Goal: Task Accomplishment & Management: Complete application form

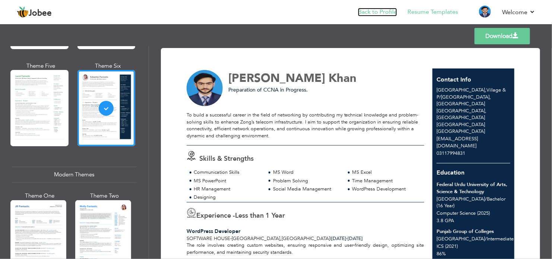
click at [383, 12] on link "Back to Profile" at bounding box center [377, 12] width 39 height 9
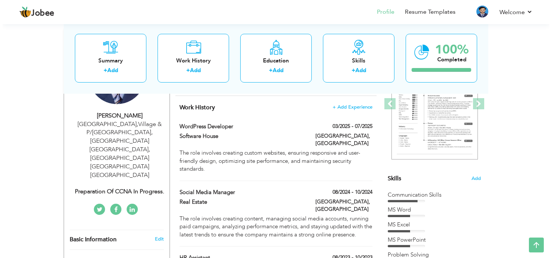
scroll to position [149, 0]
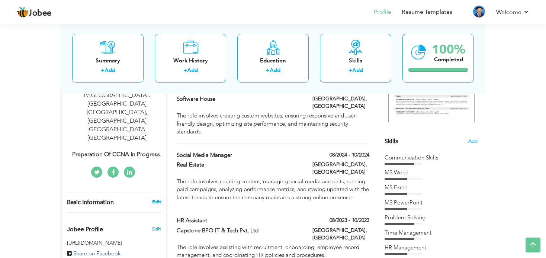
click at [158, 199] on link "Edit" at bounding box center [156, 202] width 9 height 7
type input "Muhammad Aryan"
type input "Khan"
type input "03117994831"
select select "number:166"
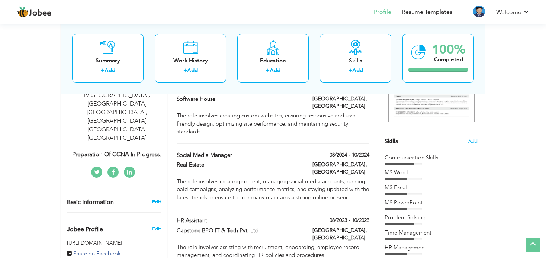
type input "Village & P/O Malot, Tehsil & District Islamabad, Near Park View City Islamabad"
type input "[GEOGRAPHIC_DATA]"
select select "number:2"
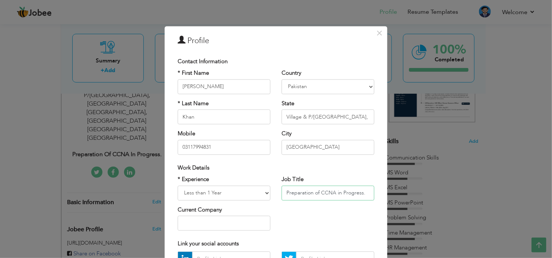
drag, startPoint x: 284, startPoint y: 191, endPoint x: 370, endPoint y: 192, distance: 85.6
click at [370, 192] on input "Preparation of CCNA in Progress." at bounding box center [327, 193] width 93 height 15
click at [319, 193] on input "Preparation of CCNA in Progress." at bounding box center [327, 193] width 93 height 15
drag, startPoint x: 319, startPoint y: 193, endPoint x: 275, endPoint y: 194, distance: 43.6
click at [276, 194] on div "Job Title Preparation of CCNA in Progress." at bounding box center [328, 191] width 104 height 30
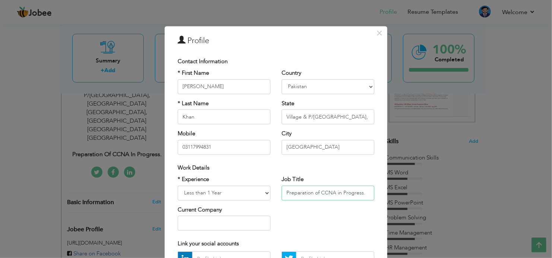
type input "CCNA in Progress."
drag, startPoint x: 331, startPoint y: 192, endPoint x: 260, endPoint y: 193, distance: 71.5
click at [260, 193] on div "* Experience Entry Level Less than 1 Year 1 Year 2 Years 3 Years 4 Years 5 Year…" at bounding box center [276, 206] width 208 height 61
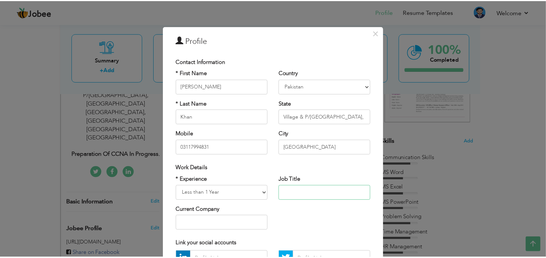
scroll to position [79, 0]
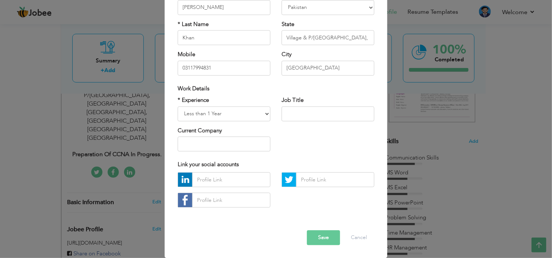
click at [329, 241] on button "Save" at bounding box center [323, 238] width 33 height 15
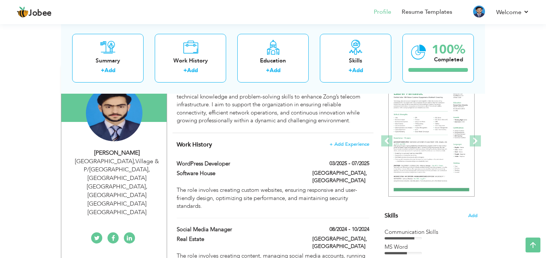
scroll to position [186, 0]
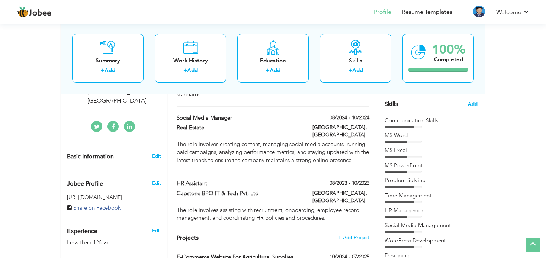
click at [474, 102] on span "Add" at bounding box center [473, 104] width 10 height 7
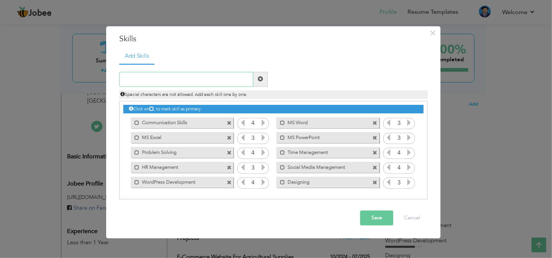
click at [195, 83] on input "text" at bounding box center [186, 79] width 134 height 15
paste input "CCNA in Progress."
type input "CCNA in Progress."
click at [258, 77] on span at bounding box center [260, 79] width 5 height 5
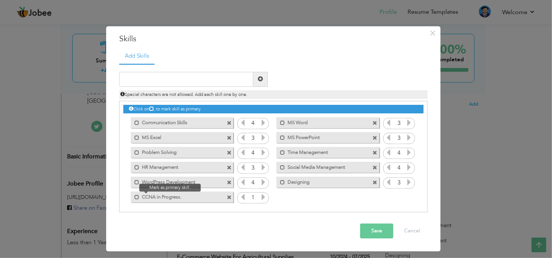
drag, startPoint x: 135, startPoint y: 198, endPoint x: 137, endPoint y: 192, distance: 6.1
click at [137, 192] on span at bounding box center [135, 195] width 9 height 7
click at [137, 197] on span at bounding box center [138, 197] width 5 height 5
drag, startPoint x: 218, startPoint y: 197, endPoint x: 219, endPoint y: 125, distance: 72.6
click at [219, 125] on div "Click on , to mark skill as primary. Mark as primary skill. Communication Skill…" at bounding box center [273, 152] width 300 height 103
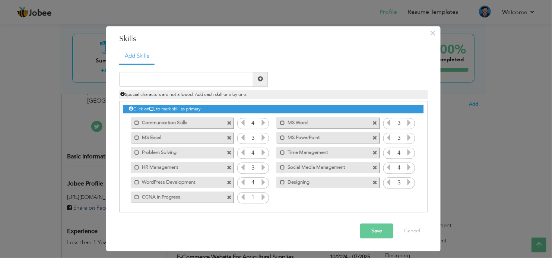
click at [262, 197] on icon at bounding box center [263, 197] width 7 height 7
click at [122, 122] on div "Click on , to mark skill as primary." at bounding box center [273, 157] width 308 height 112
click at [229, 136] on span at bounding box center [229, 138] width 5 height 5
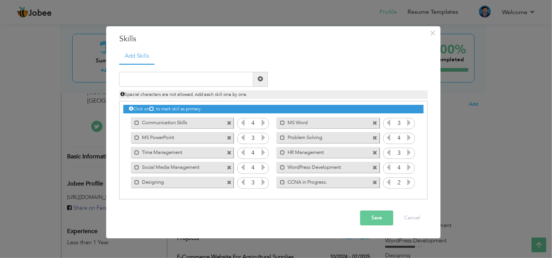
click at [229, 137] on span at bounding box center [229, 138] width 5 height 5
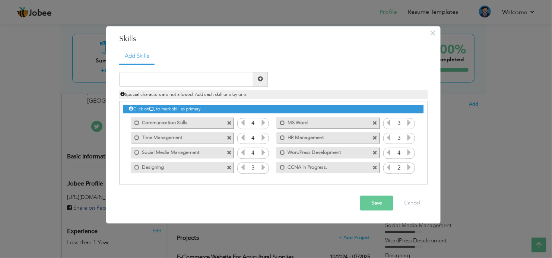
click at [229, 137] on span at bounding box center [229, 138] width 5 height 5
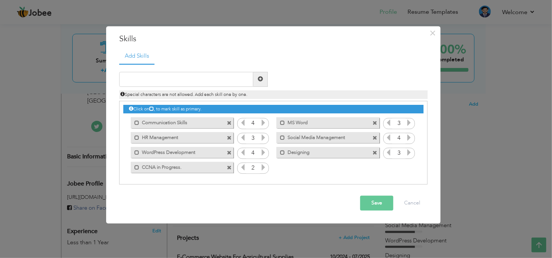
click at [229, 137] on span at bounding box center [229, 138] width 5 height 5
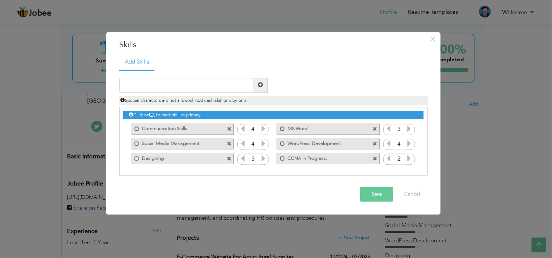
click at [229, 137] on div "Mark as primary skill. Social Media Management" at bounding box center [180, 144] width 114 height 15
click at [228, 143] on span at bounding box center [229, 144] width 5 height 5
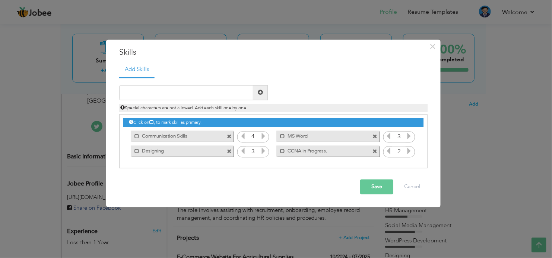
click at [227, 136] on span at bounding box center [229, 137] width 5 height 5
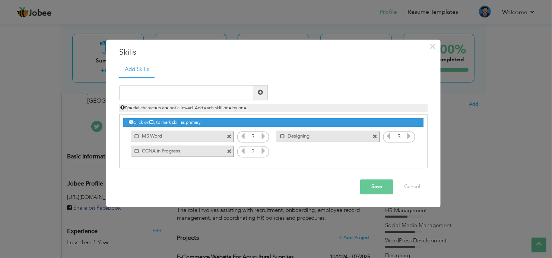
click at [227, 136] on span at bounding box center [229, 137] width 5 height 5
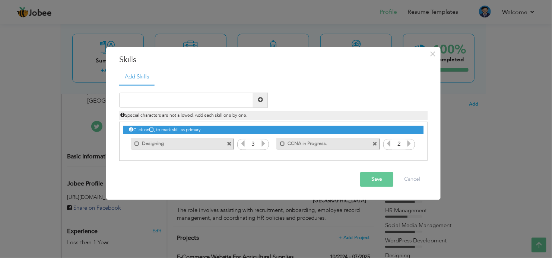
click at [227, 143] on span at bounding box center [229, 144] width 5 height 5
click at [169, 98] on input "text" at bounding box center [186, 100] width 134 height 15
type input "c"
drag, startPoint x: 172, startPoint y: 99, endPoint x: 113, endPoint y: 96, distance: 58.9
click at [114, 96] on div "Communication" at bounding box center [194, 100] width 160 height 15
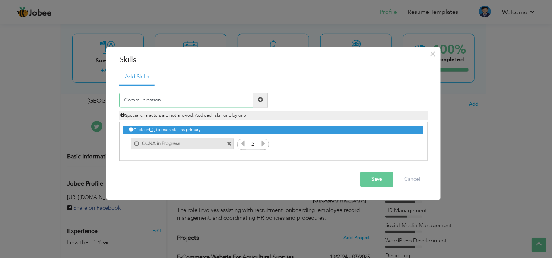
paste input "Skills"
type input "Communication Skills"
click at [153, 98] on input "text" at bounding box center [186, 100] width 134 height 15
paste input "MS Word"
type input "MS Word"
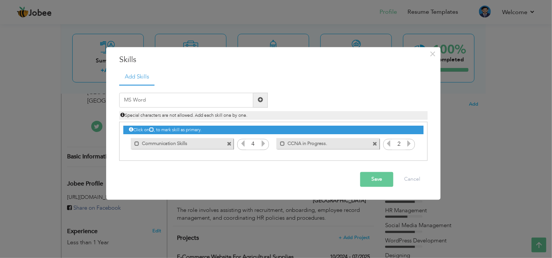
click at [258, 102] on span at bounding box center [260, 100] width 5 height 5
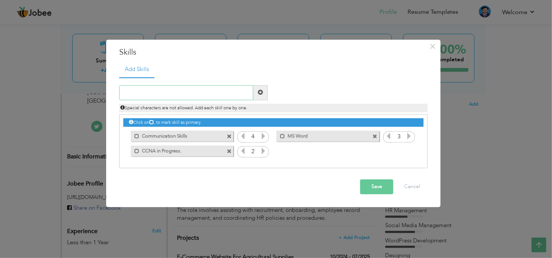
click at [179, 93] on input "text" at bounding box center [186, 92] width 134 height 15
paste input "MS Excel"
type input "MS Excel"
click at [262, 95] on span at bounding box center [260, 92] width 5 height 5
click at [167, 93] on input "text" at bounding box center [186, 92] width 134 height 15
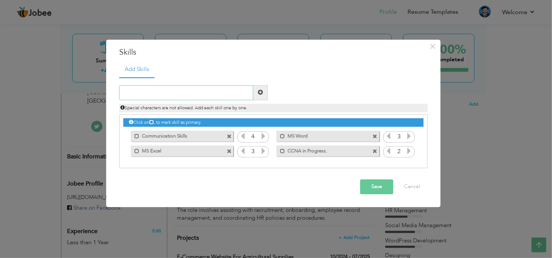
paste input "MS PowerPoint"
type input "MS PowerPoint"
click at [266, 93] on span at bounding box center [260, 92] width 15 height 15
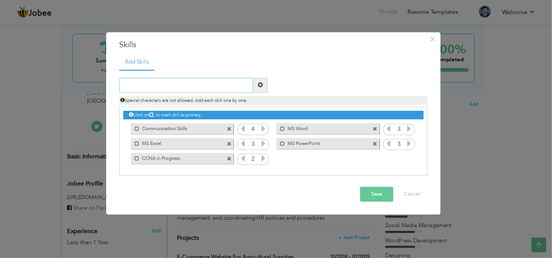
click at [178, 82] on input "text" at bounding box center [186, 85] width 134 height 15
paste input "Problem Solving"
type input "Problem Solving"
click at [260, 86] on span at bounding box center [260, 85] width 5 height 5
click at [187, 83] on input "text" at bounding box center [186, 85] width 134 height 15
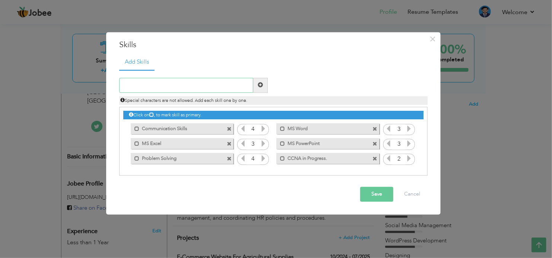
paste input "Time Management"
type input "Time Management"
click at [258, 86] on span at bounding box center [260, 85] width 5 height 5
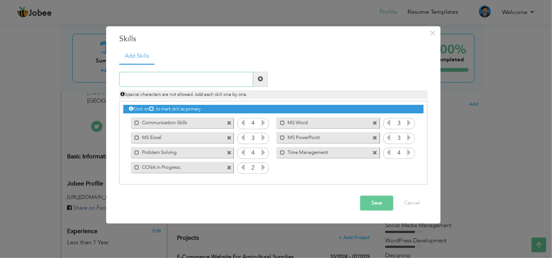
click at [173, 76] on input "text" at bounding box center [186, 79] width 134 height 15
type input "HR Management"
click at [261, 83] on span at bounding box center [260, 79] width 15 height 15
click at [172, 77] on input "text" at bounding box center [186, 79] width 134 height 15
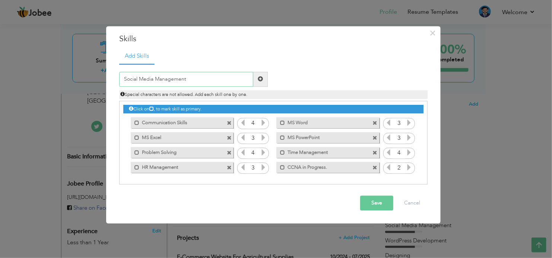
type input "Social Media Management"
click at [263, 81] on span at bounding box center [260, 79] width 15 height 15
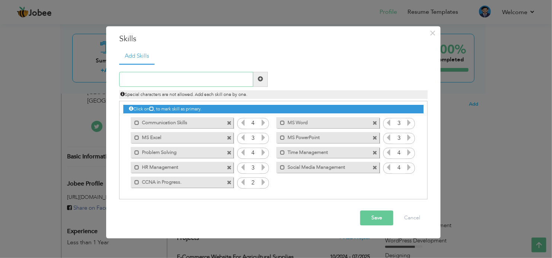
click at [170, 79] on input "text" at bounding box center [186, 79] width 134 height 15
type input "WordPress Development"
click at [259, 79] on span at bounding box center [260, 79] width 5 height 5
click at [176, 77] on input "text" at bounding box center [186, 79] width 134 height 15
type input "Designing"
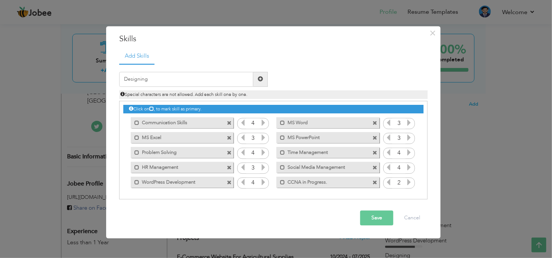
click at [257, 80] on span at bounding box center [260, 79] width 15 height 15
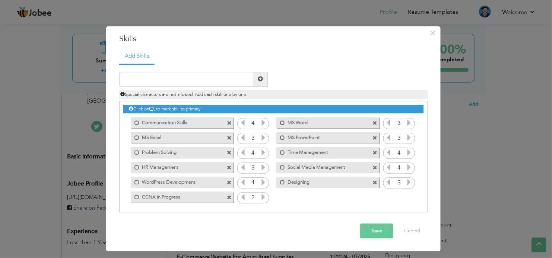
click at [386, 233] on button "Save" at bounding box center [376, 231] width 33 height 15
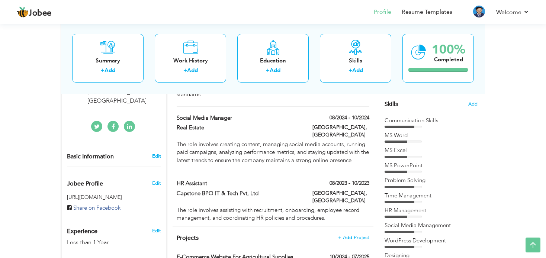
click at [154, 153] on link "Edit" at bounding box center [156, 156] width 9 height 7
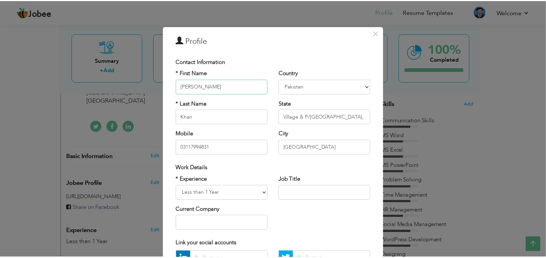
scroll to position [79, 0]
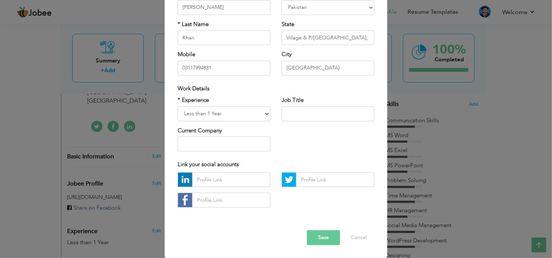
click at [320, 238] on button "Save" at bounding box center [323, 238] width 33 height 15
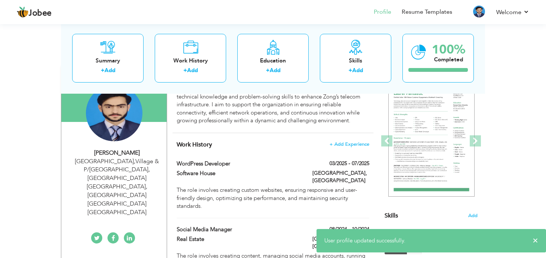
scroll to position [0, 0]
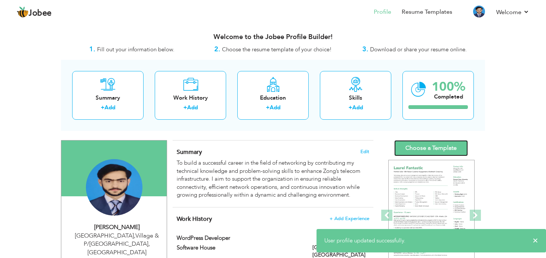
click at [429, 149] on link "Choose a Template" at bounding box center [432, 148] width 74 height 16
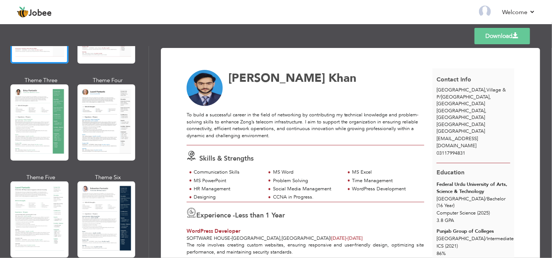
scroll to position [223, 0]
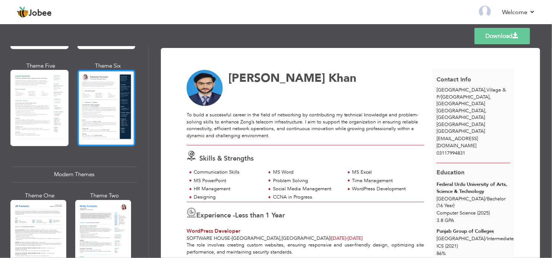
click at [114, 121] on div at bounding box center [106, 108] width 58 height 76
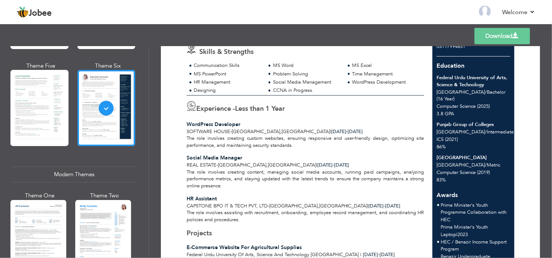
scroll to position [0, 0]
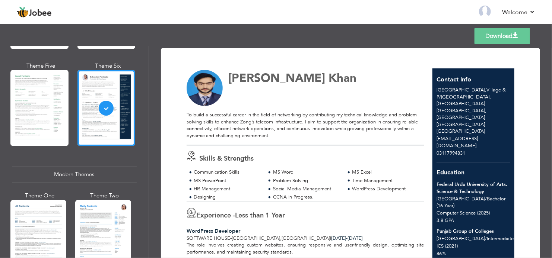
drag, startPoint x: 236, startPoint y: 90, endPoint x: 271, endPoint y: 90, distance: 35.4
click at [271, 90] on div "Muhammad Aryan Khan" at bounding box center [309, 88] width 254 height 36
click at [498, 38] on link "Download" at bounding box center [501, 36] width 55 height 16
click at [384, 10] on link "Back to Profile" at bounding box center [377, 12] width 39 height 9
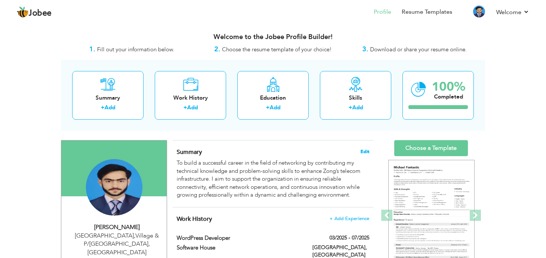
click at [367, 152] on span "Edit" at bounding box center [365, 151] width 9 height 5
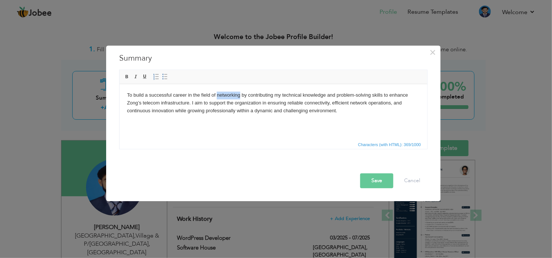
drag, startPoint x: 217, startPoint y: 95, endPoint x: 239, endPoint y: 97, distance: 21.6
click at [239, 97] on body "To build a successful career in the field of networking by contributing my tech…" at bounding box center [273, 103] width 293 height 23
copy body "networking"
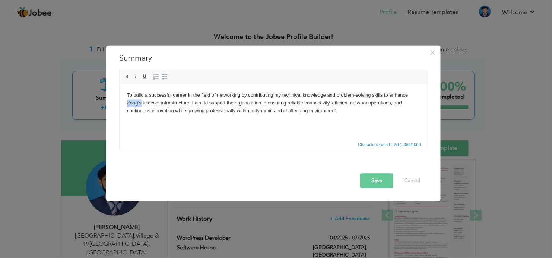
drag, startPoint x: 126, startPoint y: 102, endPoint x: 141, endPoint y: 102, distance: 15.3
click at [141, 102] on html "To build a successful career in the field of networking by contributing my tech…" at bounding box center [272, 103] width 307 height 38
click at [379, 182] on button "Save" at bounding box center [376, 181] width 33 height 15
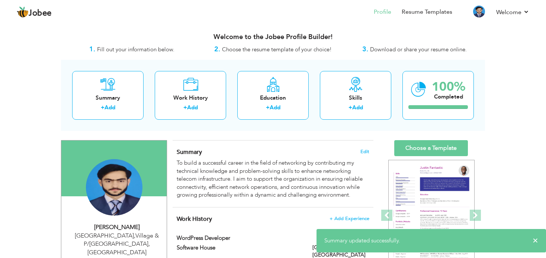
click at [364, 147] on div "Summary Edit To build a successful career in the field of networking by contrib…" at bounding box center [273, 174] width 201 height 67
click at [363, 152] on span "Edit" at bounding box center [365, 151] width 9 height 5
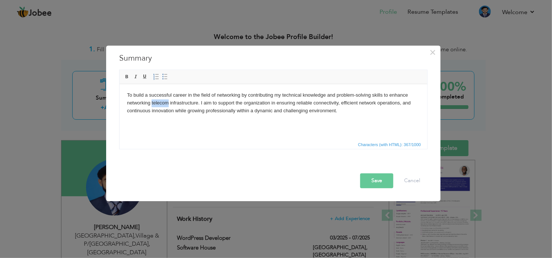
drag, startPoint x: 168, startPoint y: 104, endPoint x: 151, endPoint y: 103, distance: 16.8
click at [151, 103] on body "To build a successful career in the field of networking by contributing my tech…" at bounding box center [273, 103] width 293 height 23
click at [371, 175] on button "Save" at bounding box center [376, 181] width 33 height 15
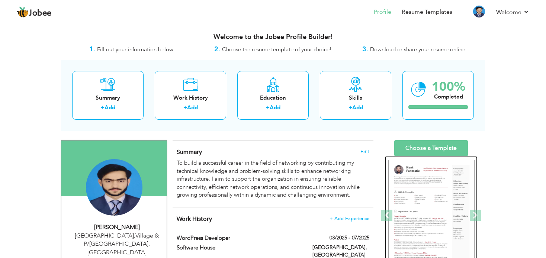
click at [430, 182] on img at bounding box center [432, 216] width 86 height 112
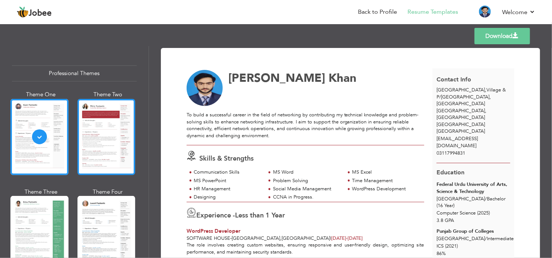
click at [93, 131] on div at bounding box center [106, 137] width 58 height 76
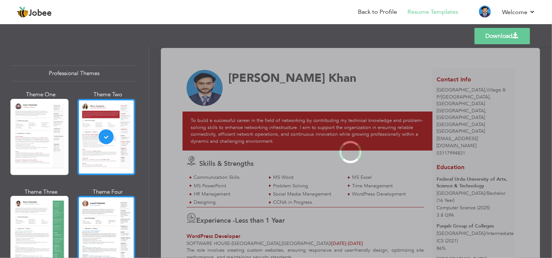
scroll to position [112, 0]
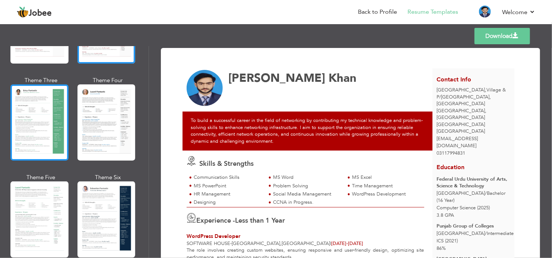
click at [23, 117] on div at bounding box center [39, 122] width 58 height 76
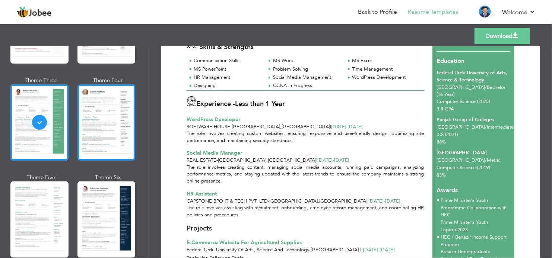
scroll to position [186, 0]
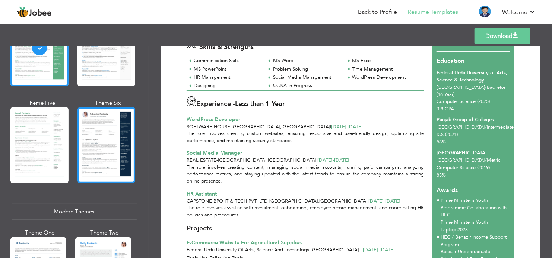
click at [102, 148] on div at bounding box center [106, 145] width 58 height 76
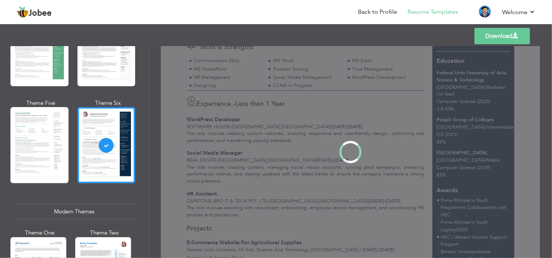
scroll to position [0, 0]
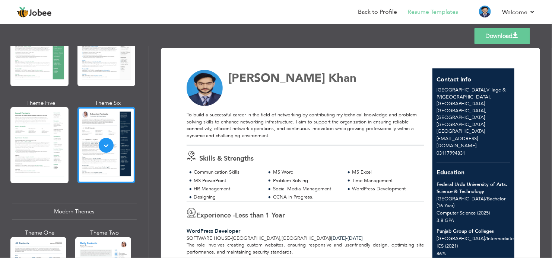
click at [499, 34] on link "Download" at bounding box center [501, 36] width 55 height 16
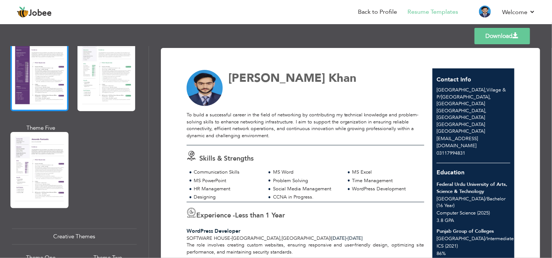
scroll to position [633, 0]
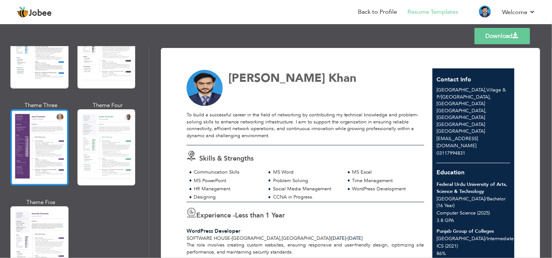
click at [48, 131] on div at bounding box center [39, 147] width 58 height 76
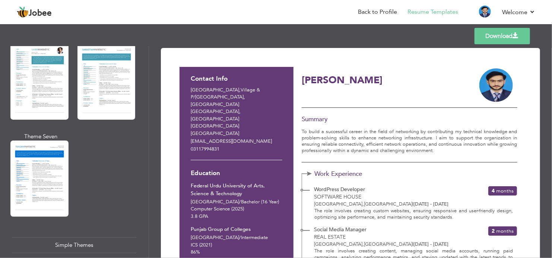
scroll to position [897, 0]
